Goal: Task Accomplishment & Management: Use online tool/utility

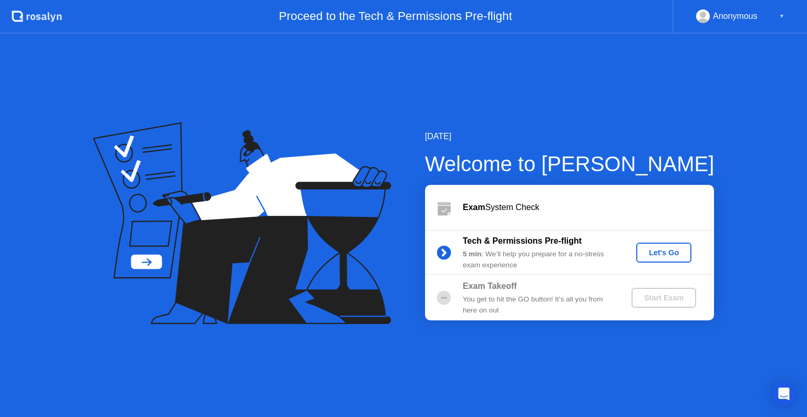
click at [672, 253] on div "Let's Go" at bounding box center [664, 253] width 47 height 8
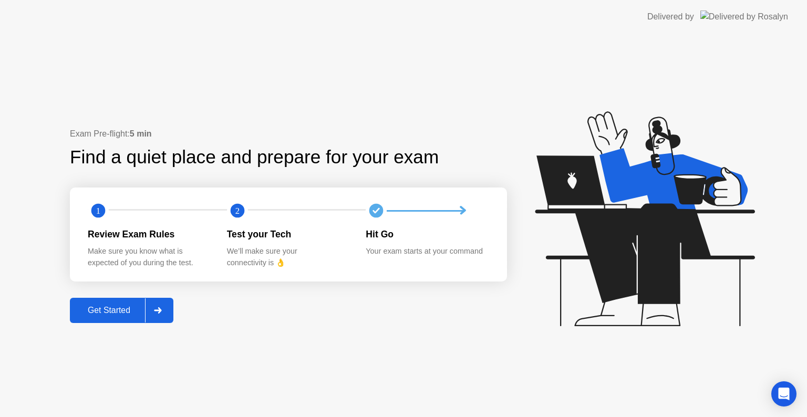
click at [111, 319] on button "Get Started" at bounding box center [122, 310] width 104 height 25
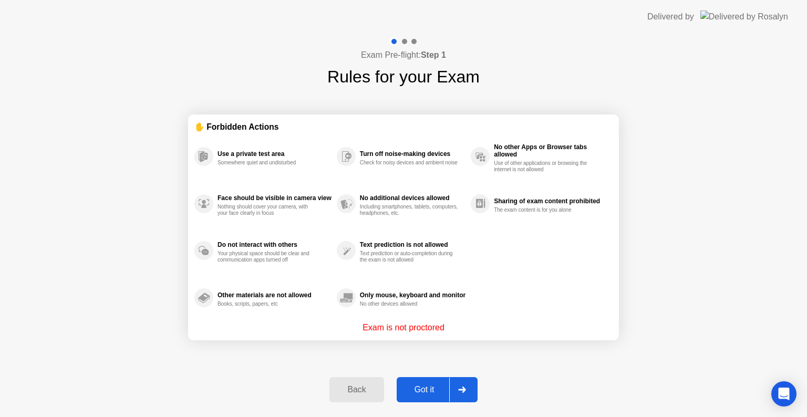
click at [426, 395] on div "Got it" at bounding box center [424, 389] width 49 height 9
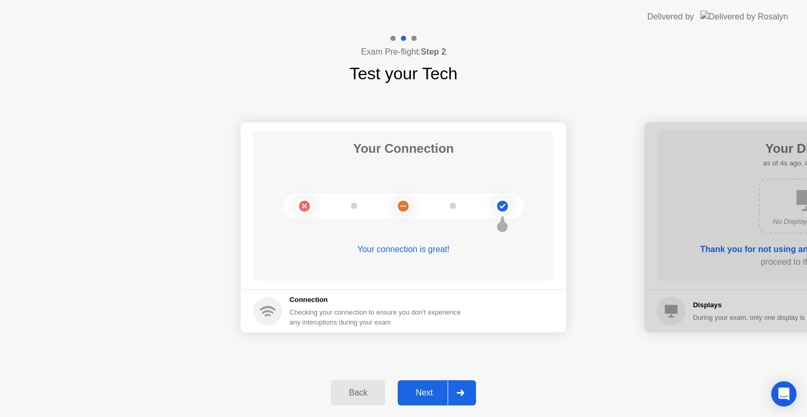
click at [425, 394] on div "Next" at bounding box center [424, 392] width 47 height 9
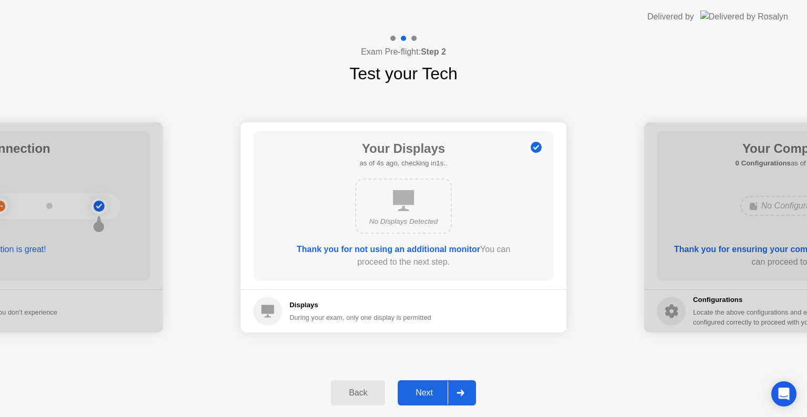
click at [425, 394] on div "Next" at bounding box center [424, 392] width 47 height 9
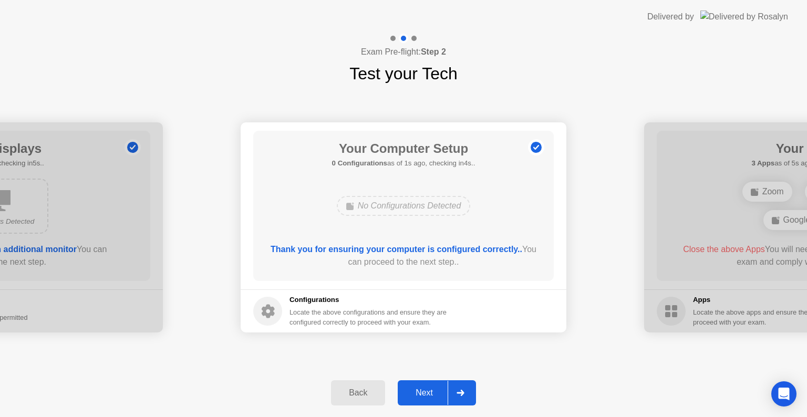
click at [425, 394] on div "Next" at bounding box center [424, 392] width 47 height 9
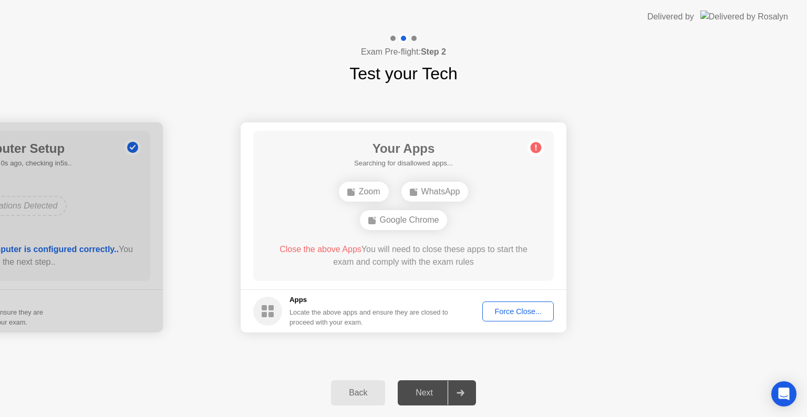
click at [425, 394] on div "Next" at bounding box center [424, 392] width 47 height 9
click at [520, 311] on div "Force Close..." at bounding box center [518, 311] width 64 height 8
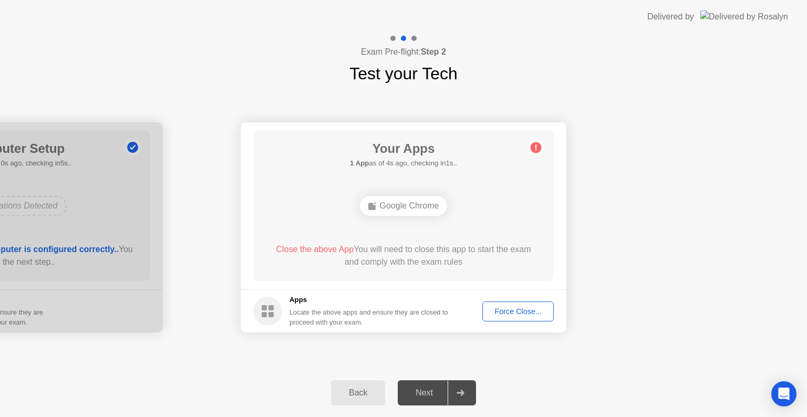
click at [508, 310] on div "Force Close..." at bounding box center [518, 311] width 64 height 8
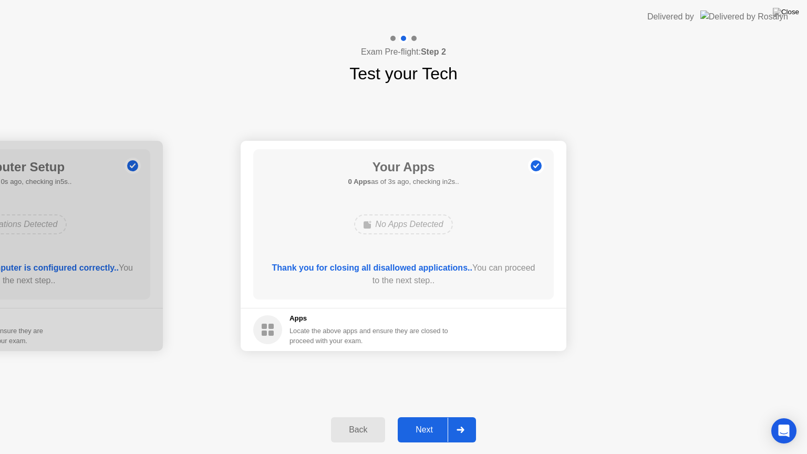
click at [460, 417] on icon at bounding box center [460, 430] width 7 height 6
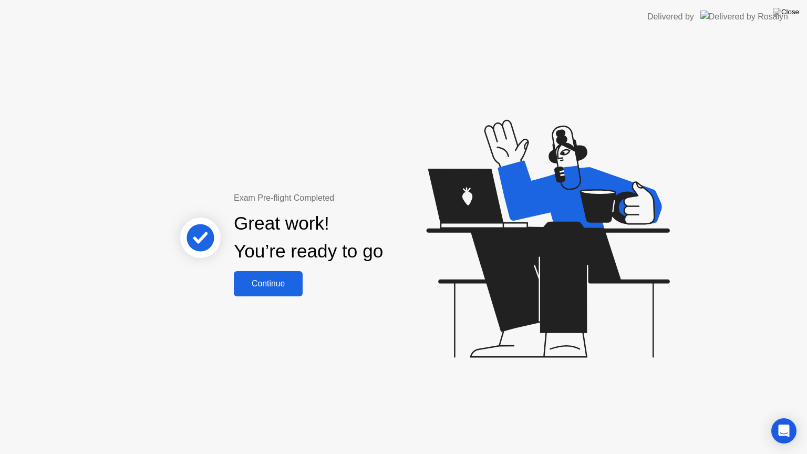
click at [274, 279] on div "Continue" at bounding box center [268, 283] width 63 height 9
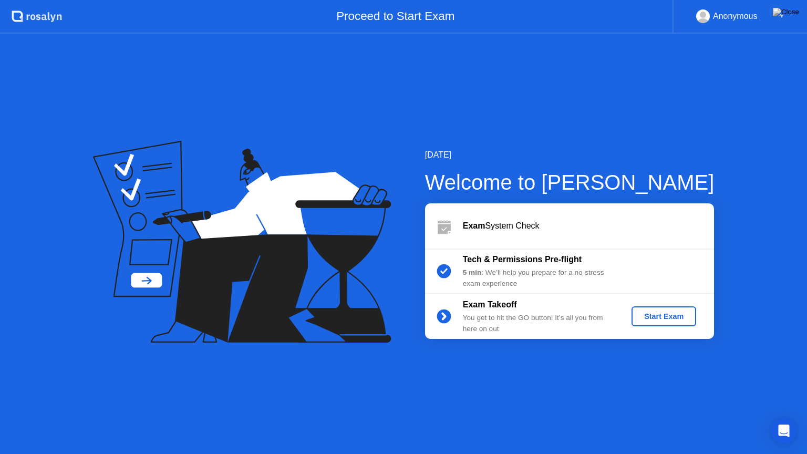
click at [656, 319] on div "Start Exam" at bounding box center [664, 316] width 56 height 8
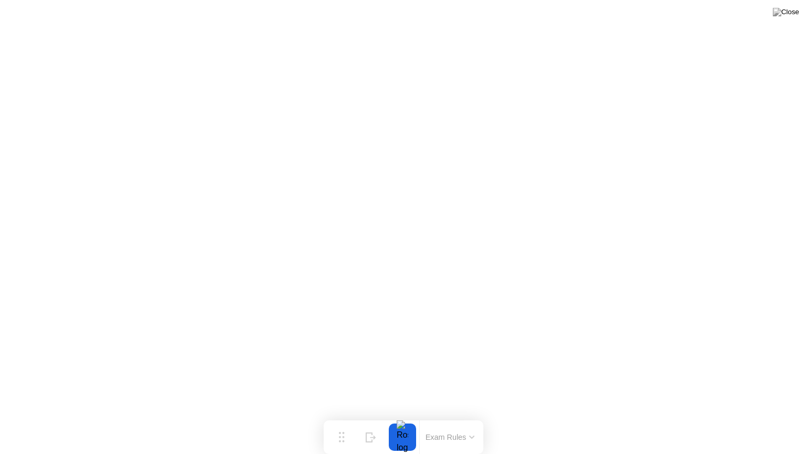
click at [456, 417] on button "Exam Rules" at bounding box center [451, 437] width 56 height 9
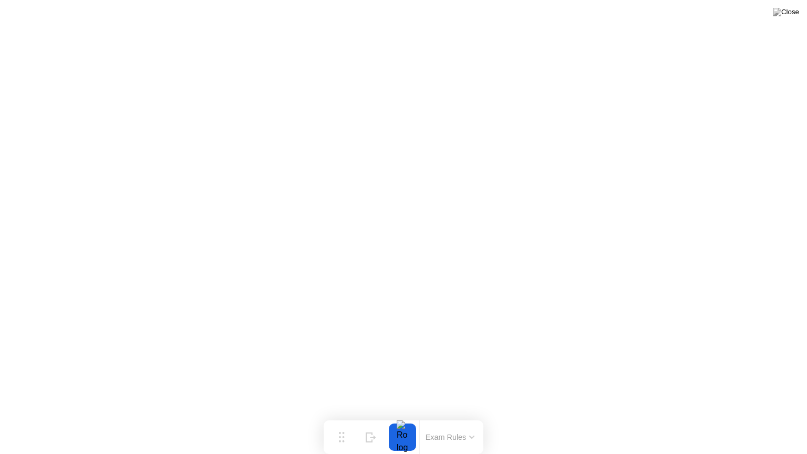
click at [402, 417] on div at bounding box center [403, 437] width 22 height 27
click div "End Proctoring Session"
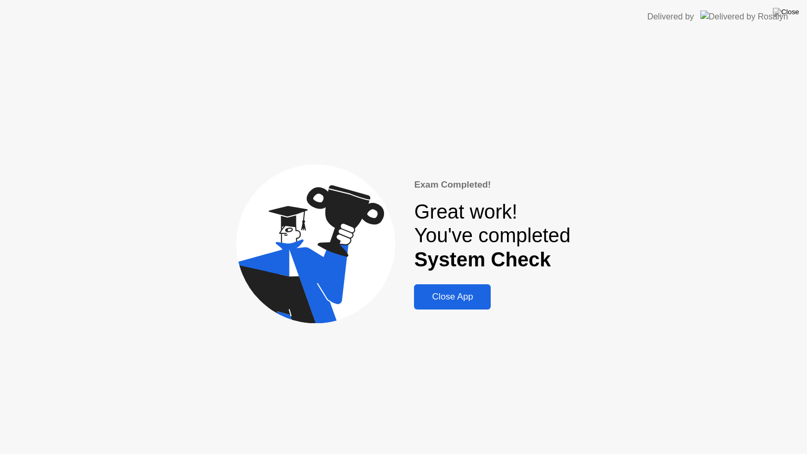
click at [444, 304] on button "Close App" at bounding box center [452, 296] width 77 height 25
